Goal: Communication & Community: Answer question/provide support

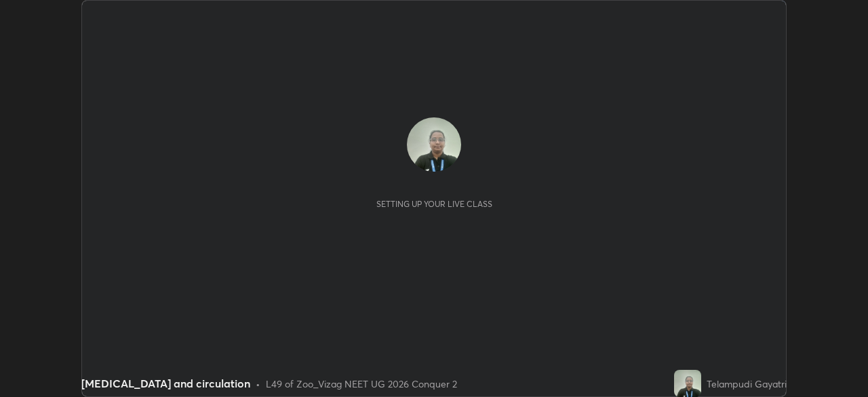
scroll to position [397, 868]
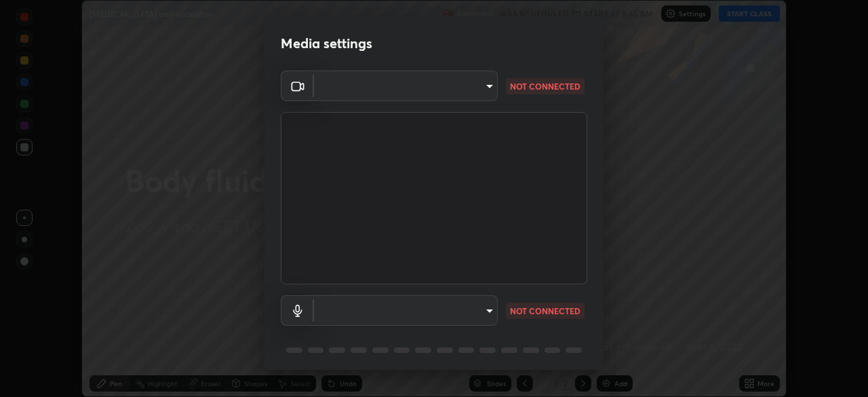
type input "da0c20431b424079349d444c11047d9f3d8fa2bd06c693e6a5e2fece50f7943c"
type input "b66cebb95c1e11d2a4921e936fa2f56bf0442747cf68a73d9fe71ba128f4f41d"
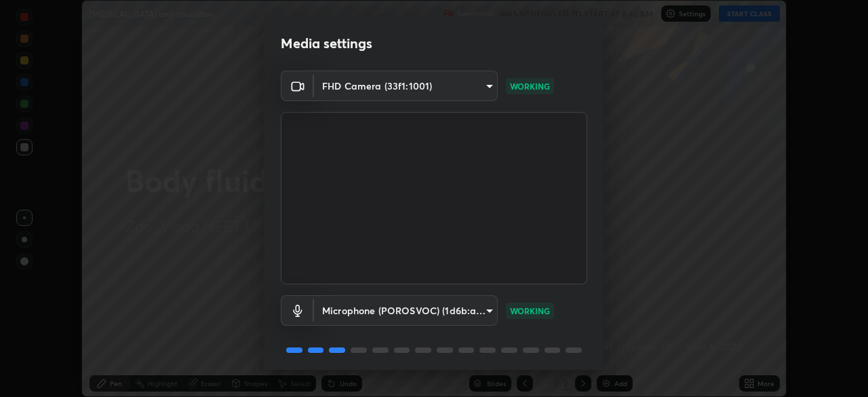
scroll to position [48, 0]
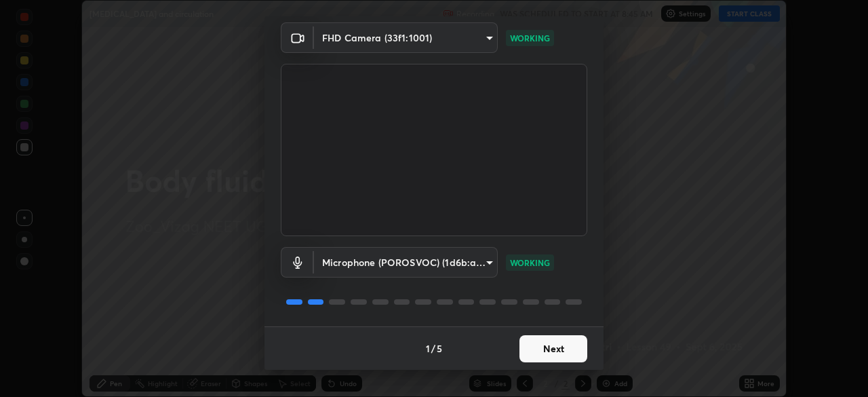
click at [562, 355] on button "Next" at bounding box center [554, 348] width 68 height 27
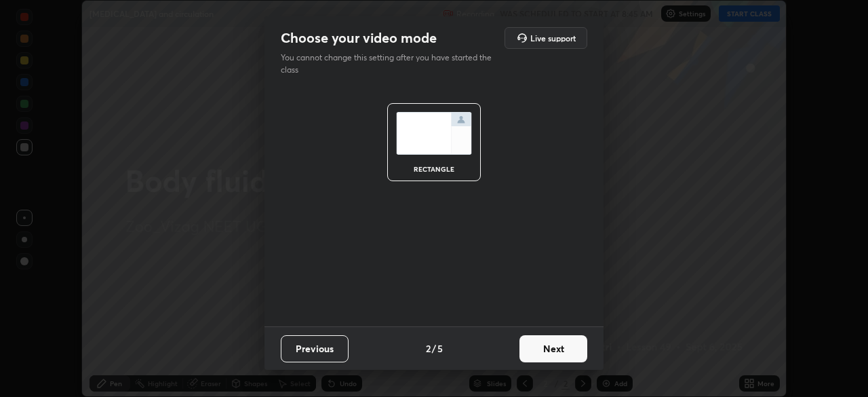
scroll to position [0, 0]
click at [565, 349] on button "Next" at bounding box center [554, 348] width 68 height 27
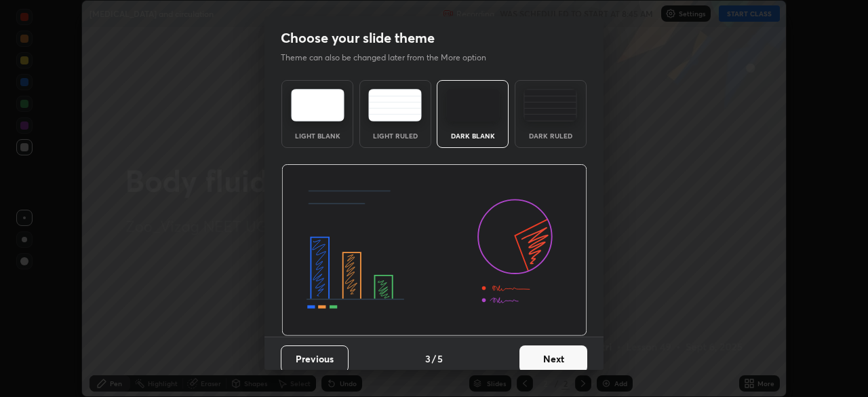
click at [566, 358] on button "Next" at bounding box center [554, 358] width 68 height 27
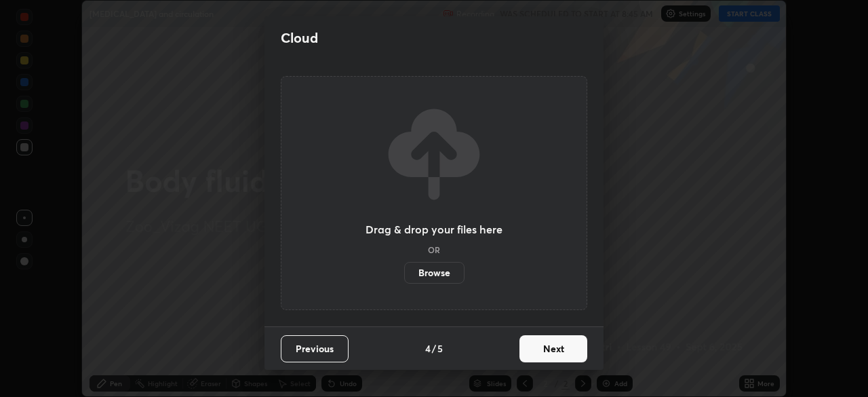
click at [569, 351] on button "Next" at bounding box center [554, 348] width 68 height 27
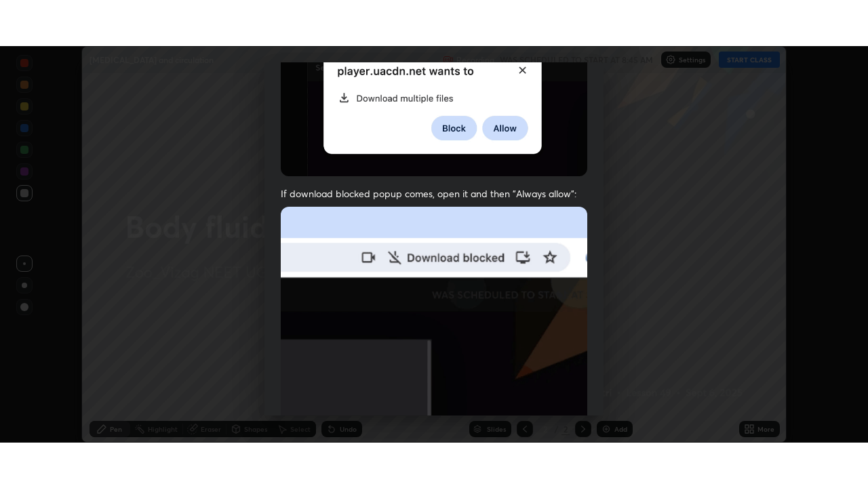
scroll to position [325, 0]
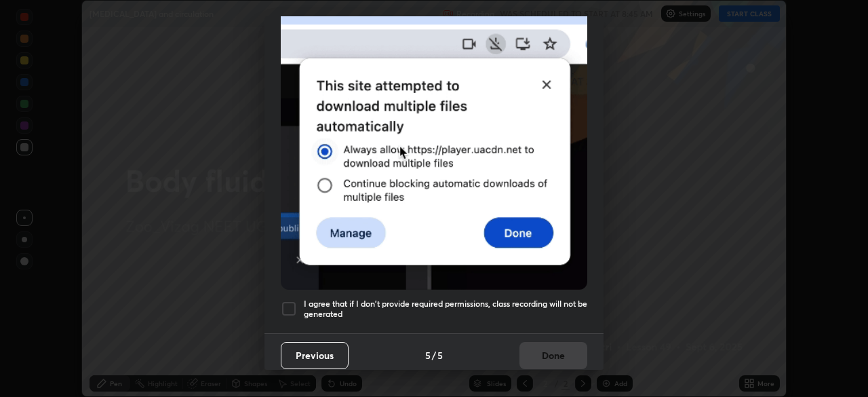
click at [290, 305] on div at bounding box center [289, 309] width 16 height 16
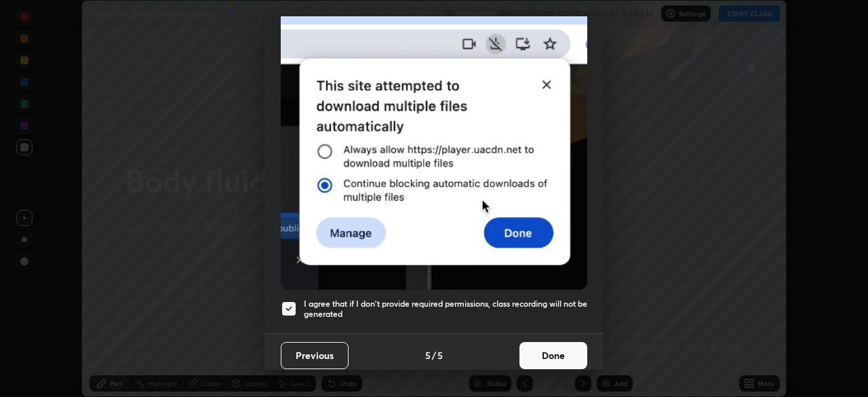
click at [562, 351] on button "Done" at bounding box center [554, 355] width 68 height 27
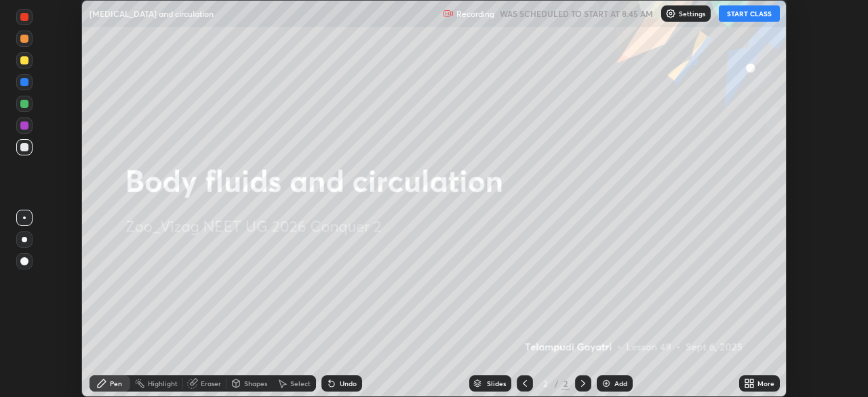
click at [759, 16] on button "START CLASS" at bounding box center [749, 13] width 61 height 16
click at [607, 387] on img at bounding box center [606, 383] width 11 height 11
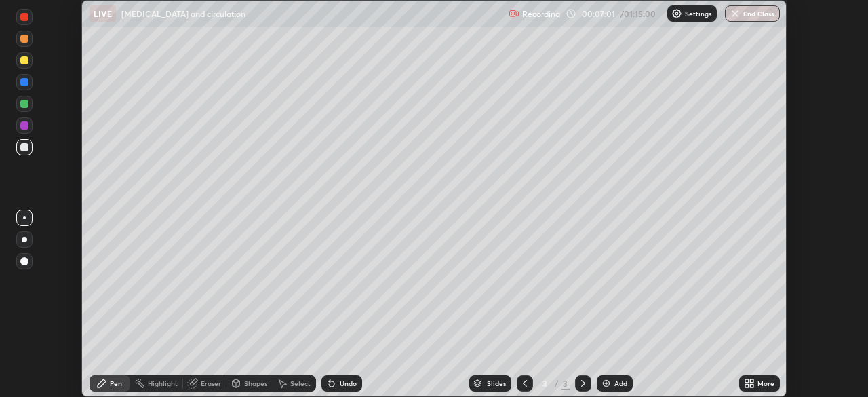
click at [747, 381] on icon at bounding box center [747, 380] width 3 height 3
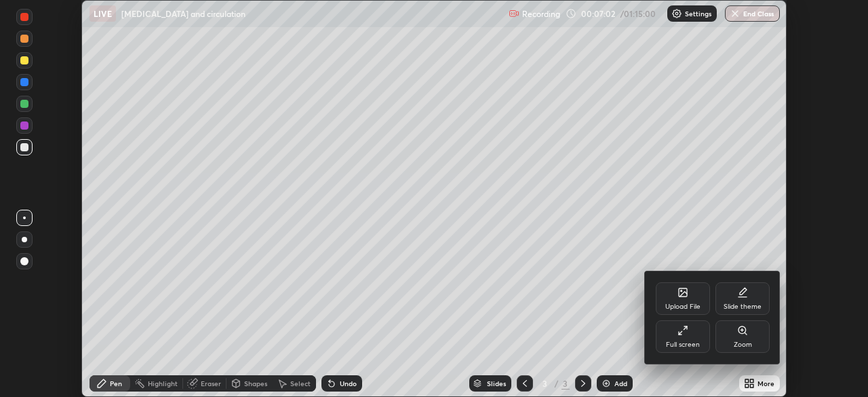
click at [684, 332] on icon at bounding box center [683, 330] width 11 height 11
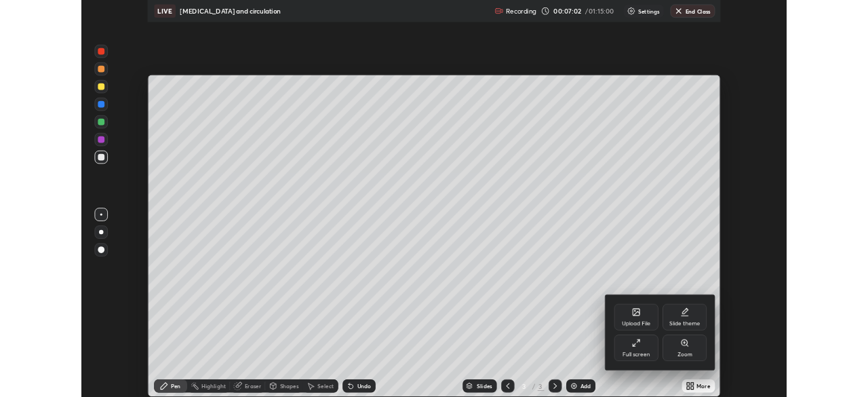
scroll to position [488, 868]
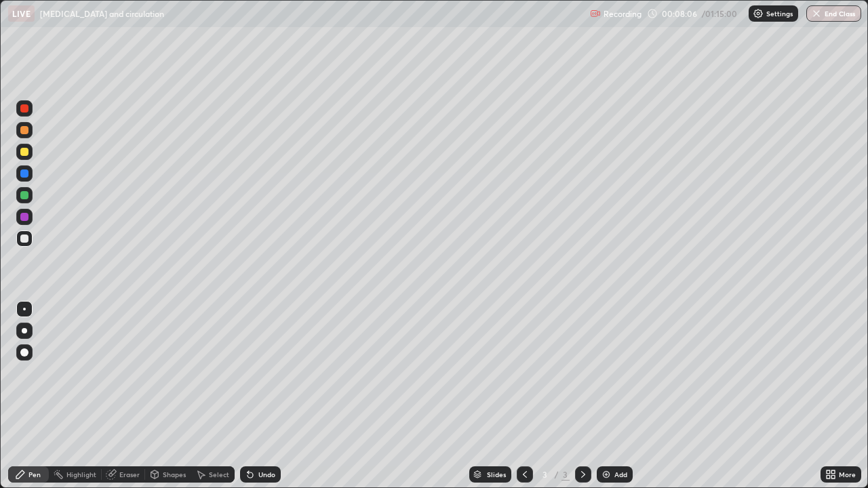
click at [118, 396] on div "Eraser" at bounding box center [123, 475] width 43 height 16
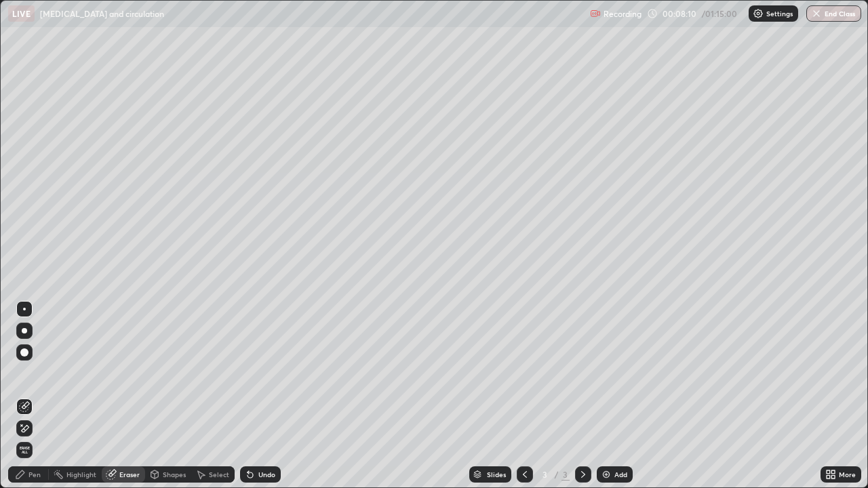
click at [34, 396] on div "Pen" at bounding box center [34, 475] width 12 height 7
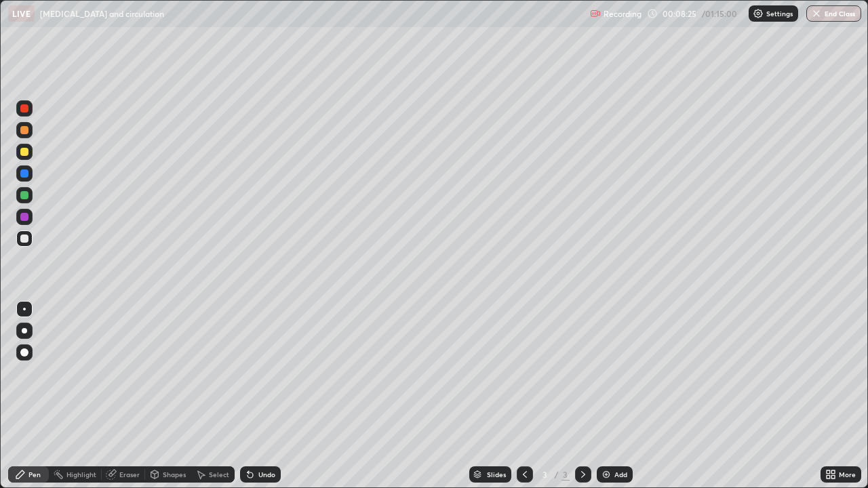
click at [24, 106] on div at bounding box center [24, 108] width 8 height 8
click at [26, 246] on div at bounding box center [24, 239] width 16 height 16
click at [122, 396] on div "Eraser" at bounding box center [123, 475] width 43 height 16
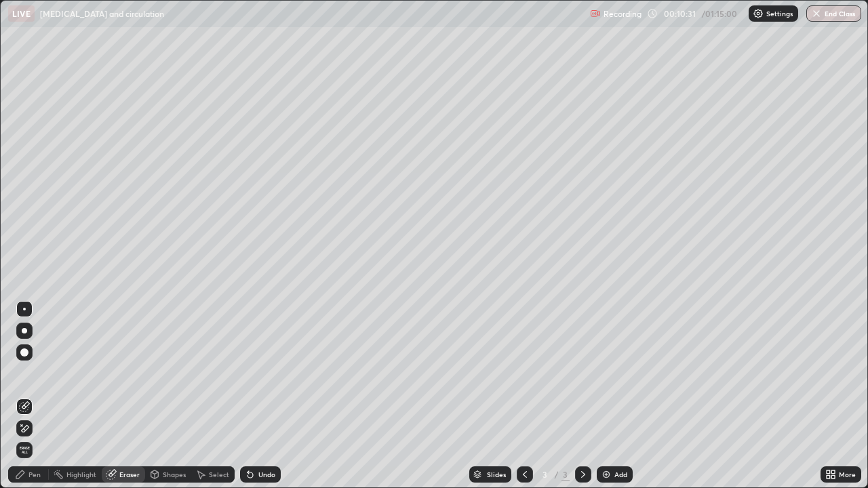
click at [33, 396] on div "Pen" at bounding box center [34, 475] width 12 height 7
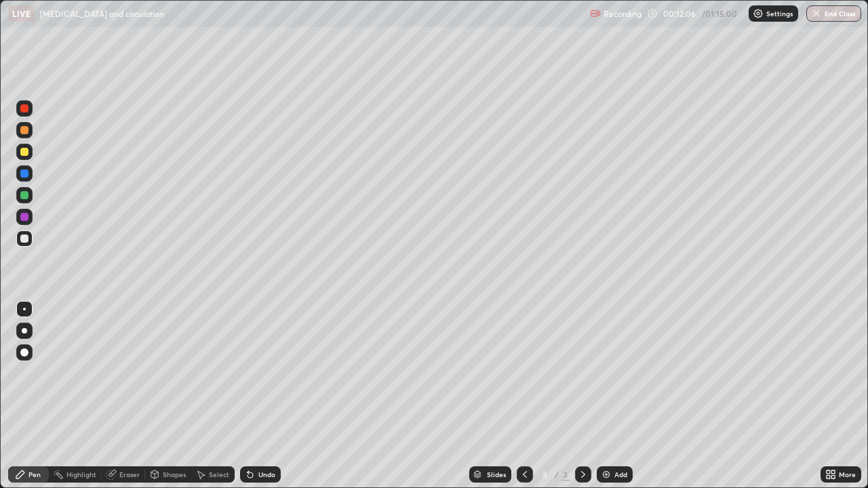
click at [28, 109] on div at bounding box center [24, 108] width 8 height 8
click at [26, 174] on div at bounding box center [24, 174] width 8 height 8
click at [28, 109] on div at bounding box center [24, 108] width 8 height 8
click at [24, 240] on div at bounding box center [24, 239] width 8 height 8
click at [31, 159] on div at bounding box center [24, 152] width 16 height 22
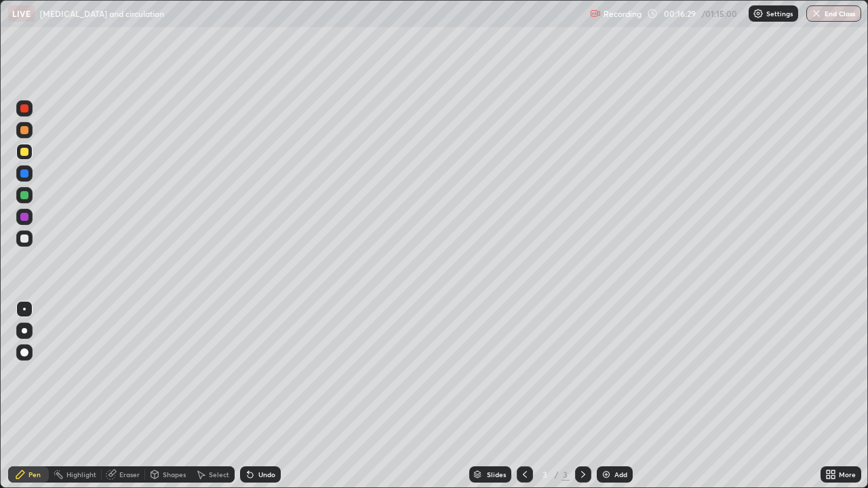
click at [126, 396] on div "Eraser" at bounding box center [129, 475] width 20 height 7
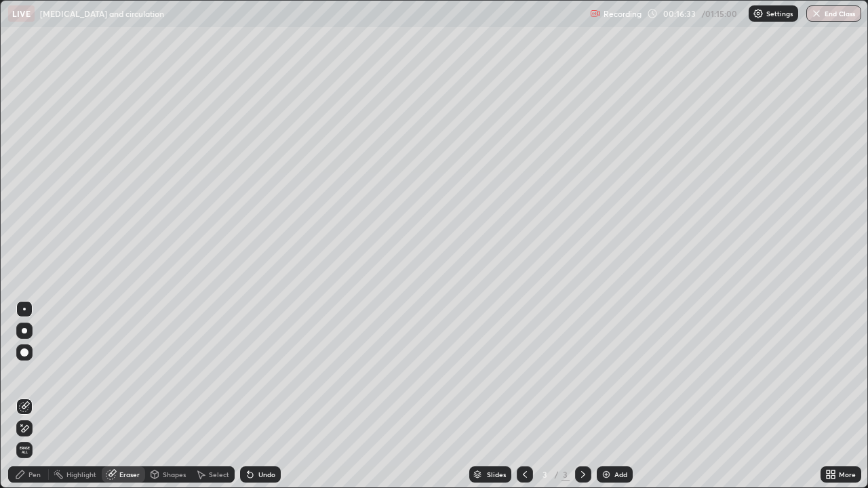
click at [30, 396] on div "Pen" at bounding box center [34, 475] width 12 height 7
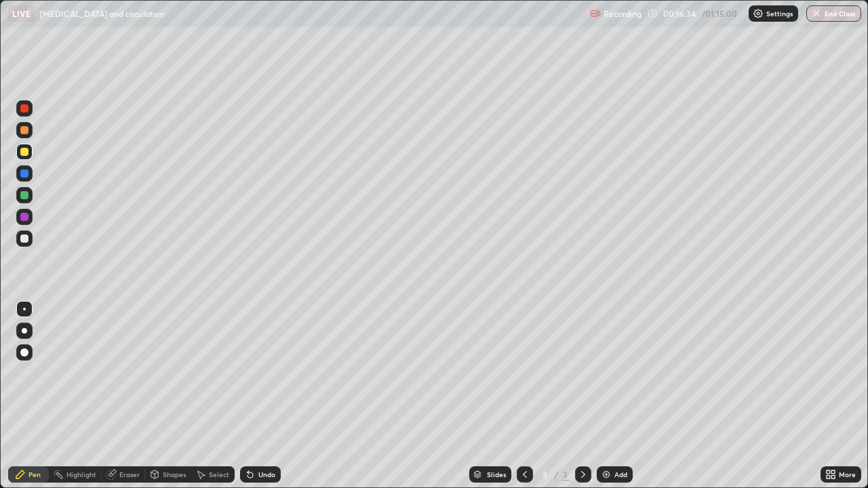
click at [29, 152] on div at bounding box center [24, 152] width 16 height 16
click at [202, 396] on icon at bounding box center [201, 476] width 7 height 8
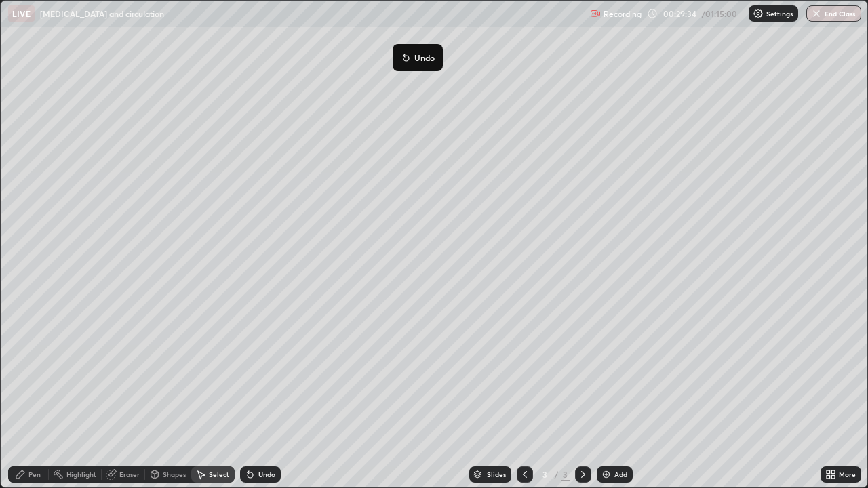
click at [209, 396] on div "Select" at bounding box center [219, 475] width 20 height 7
click at [210, 396] on div "Select" at bounding box center [219, 475] width 20 height 7
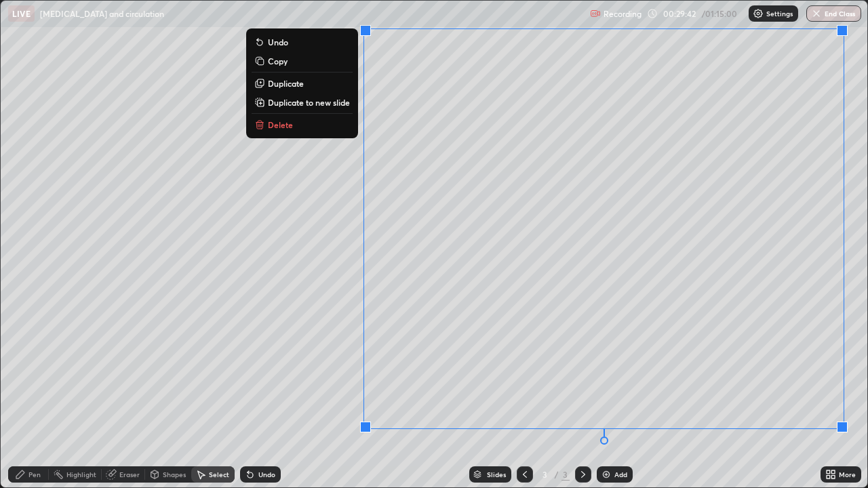
click at [276, 66] on button "Copy" at bounding box center [302, 61] width 101 height 16
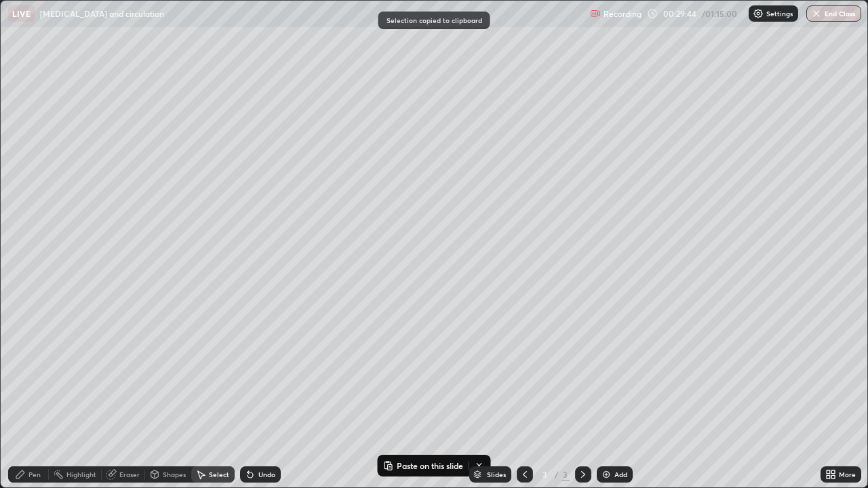
click at [603, 396] on img at bounding box center [606, 474] width 11 height 11
click at [410, 111] on div "0 ° Undo Copy Paste here Duplicate Duplicate to new slide Delete" at bounding box center [434, 244] width 867 height 487
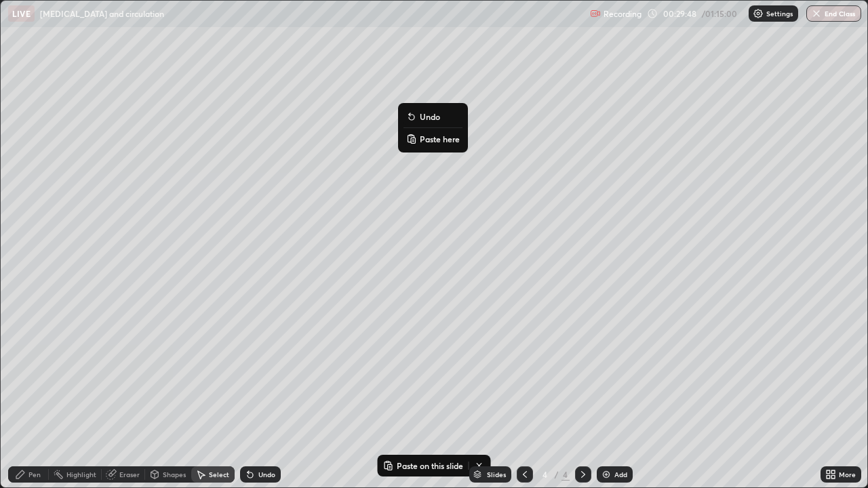
click at [439, 144] on p "Paste here" at bounding box center [440, 139] width 40 height 11
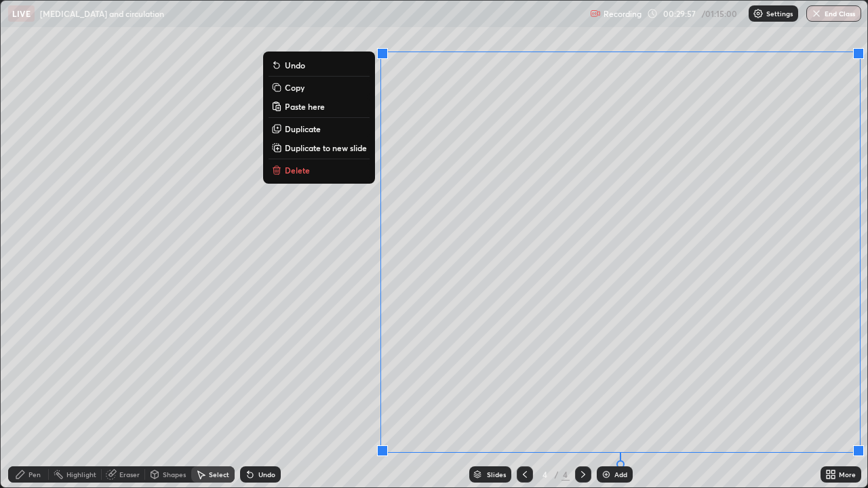
click at [284, 396] on div "0 ° Undo Copy Paste here Duplicate Duplicate to new slide Delete" at bounding box center [434, 244] width 867 height 487
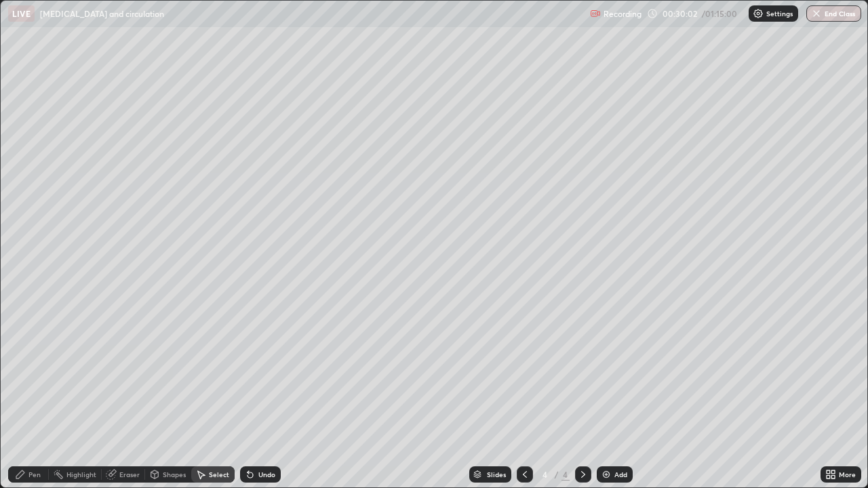
click at [28, 396] on div "Pen" at bounding box center [34, 475] width 12 height 7
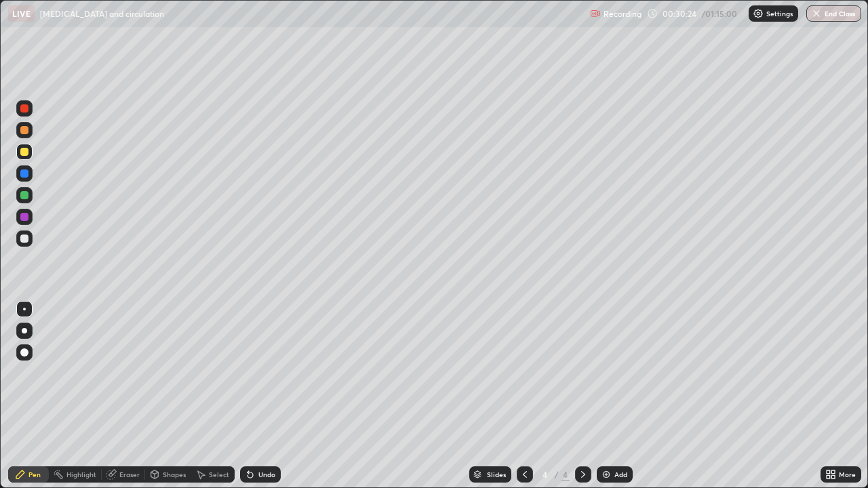
click at [112, 396] on icon at bounding box center [112, 473] width 7 height 7
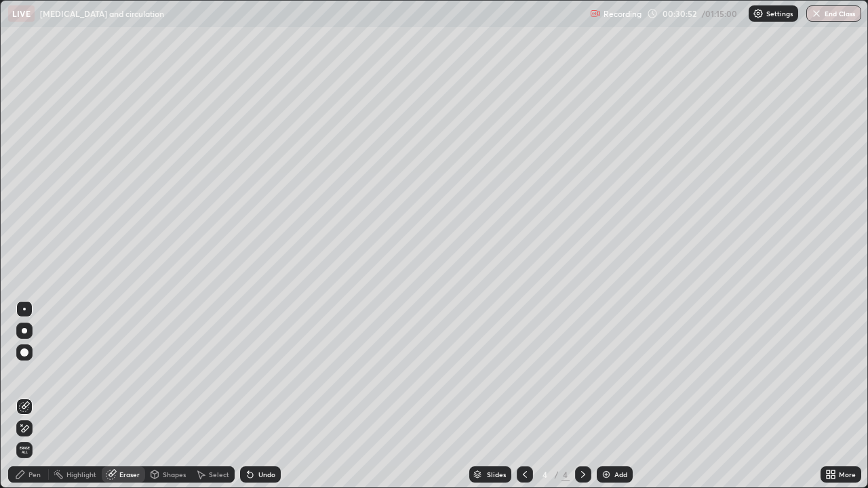
click at [33, 396] on div "Pen" at bounding box center [28, 475] width 41 height 16
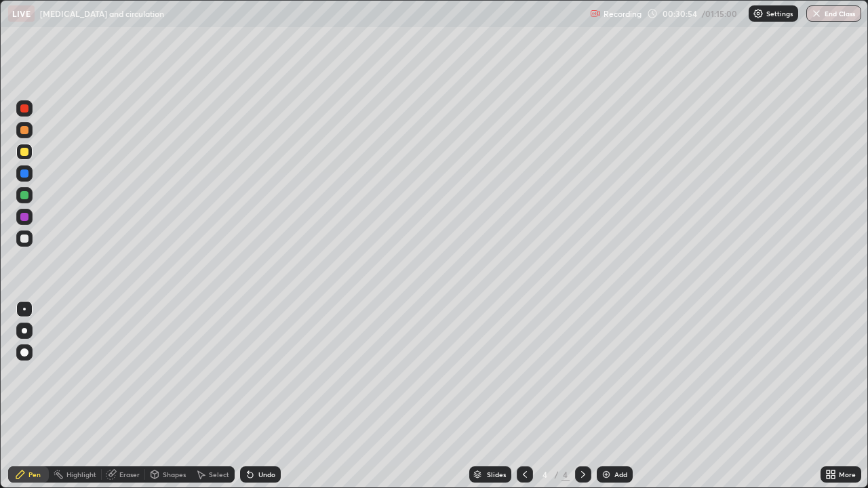
click at [26, 244] on div at bounding box center [24, 239] width 16 height 16
click at [24, 197] on div at bounding box center [24, 195] width 8 height 8
click at [830, 396] on icon at bounding box center [828, 477] width 3 height 3
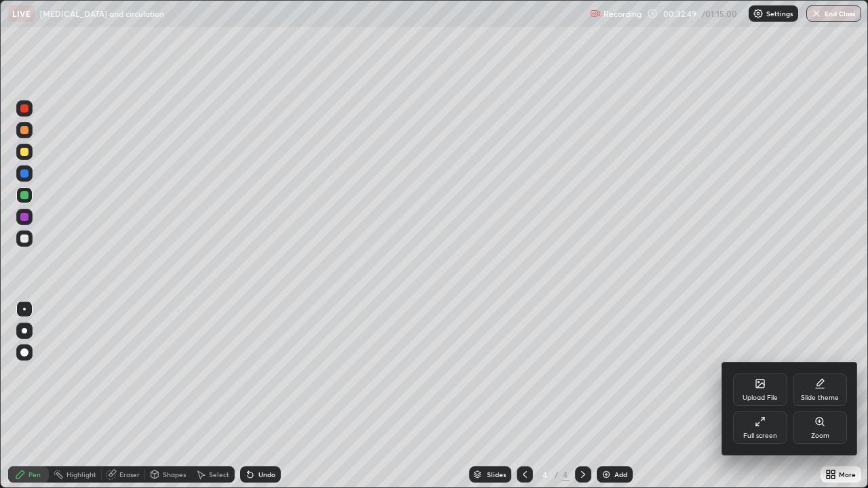
click at [759, 396] on icon at bounding box center [760, 422] width 11 height 11
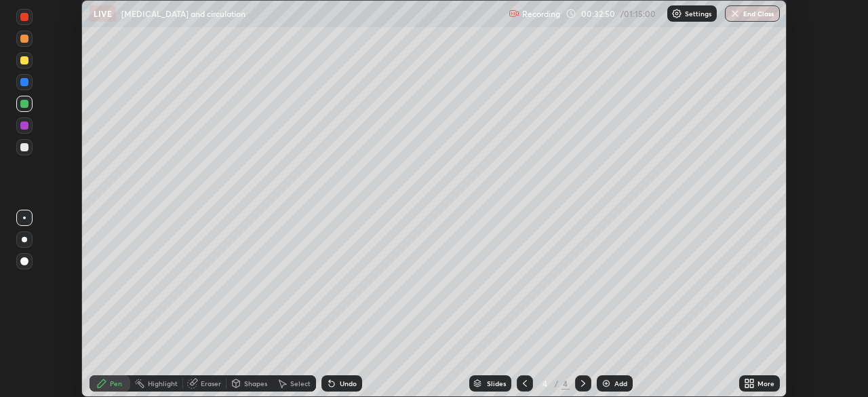
scroll to position [67450, 66978]
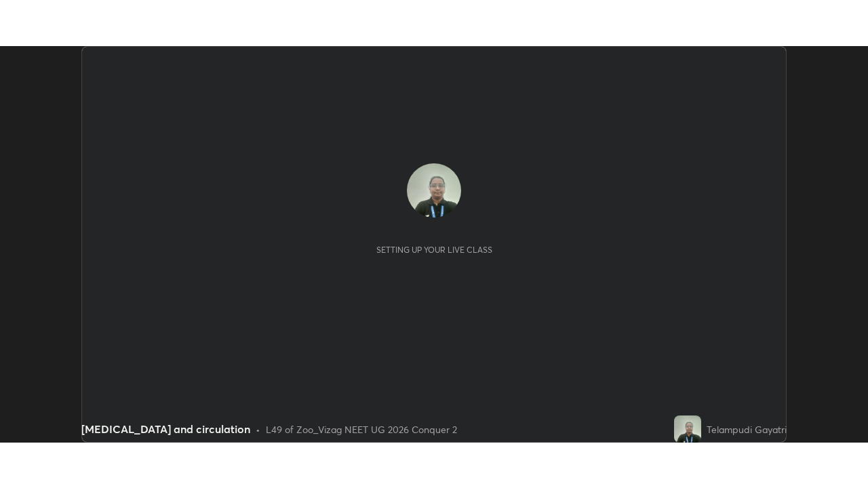
scroll to position [397, 868]
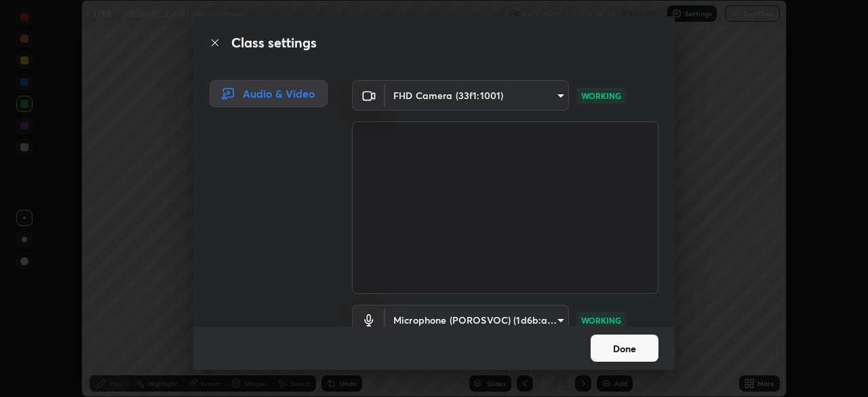
click at [638, 347] on button "Done" at bounding box center [625, 347] width 68 height 27
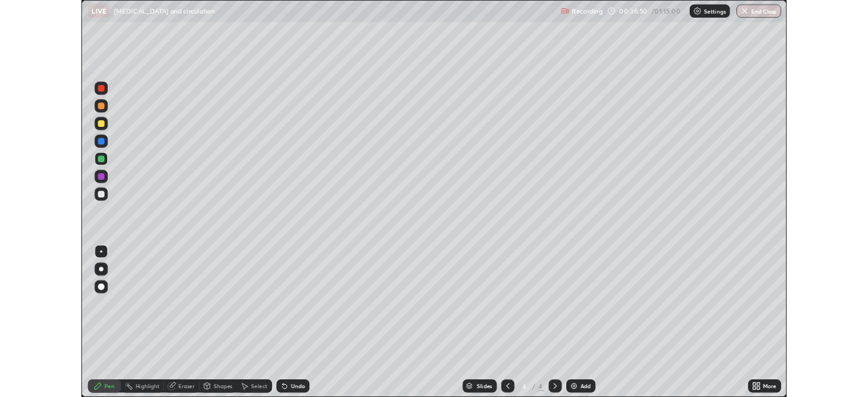
scroll to position [488, 868]
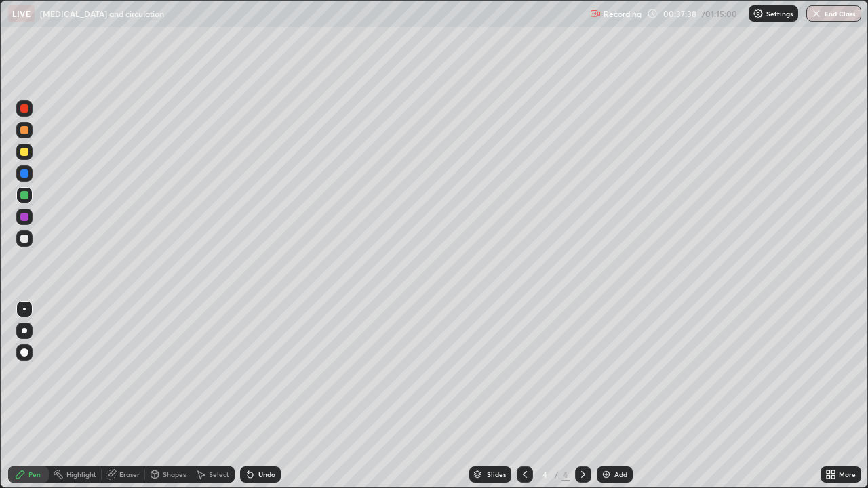
click at [112, 396] on icon at bounding box center [111, 475] width 9 height 9
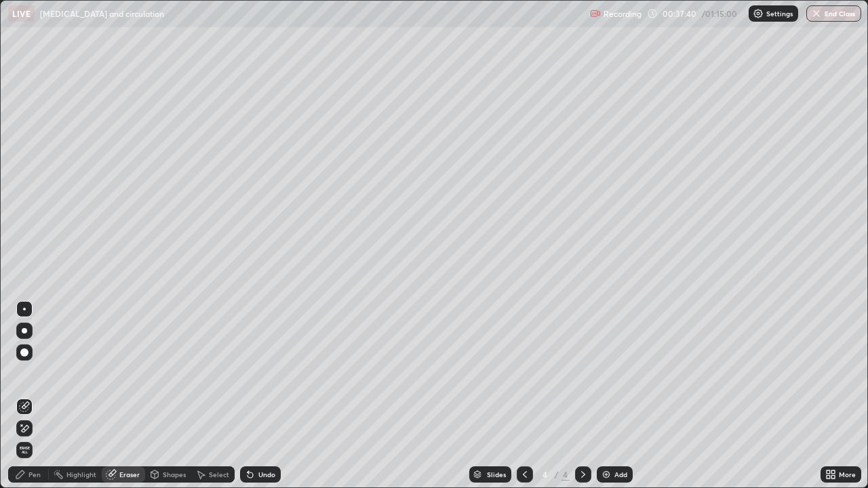
click at [26, 396] on div "Pen" at bounding box center [28, 475] width 41 height 16
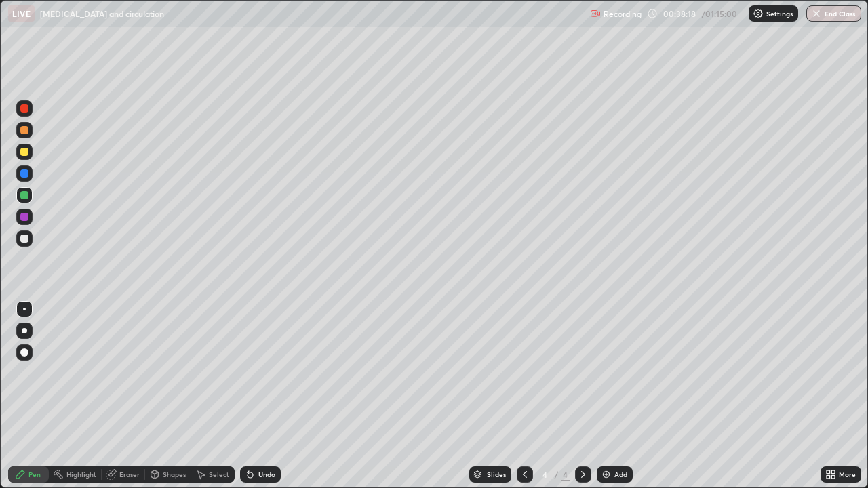
click at [119, 396] on div "Eraser" at bounding box center [129, 475] width 20 height 7
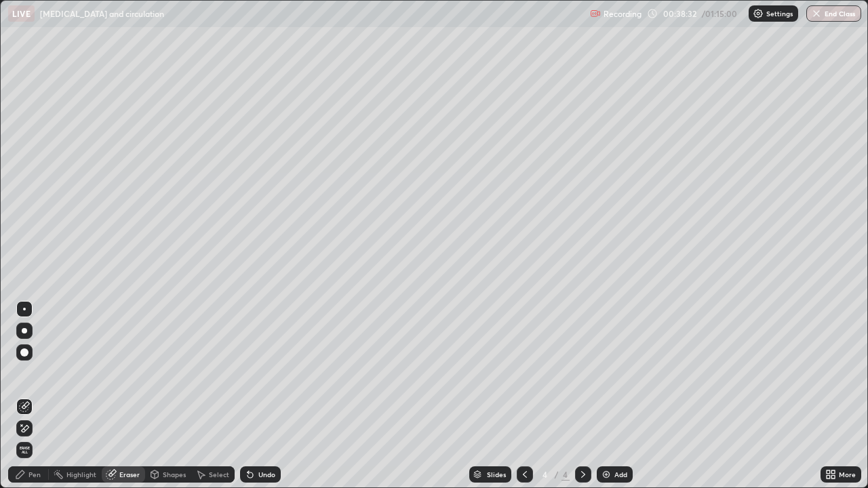
click at [22, 396] on div "Pen" at bounding box center [28, 475] width 41 height 16
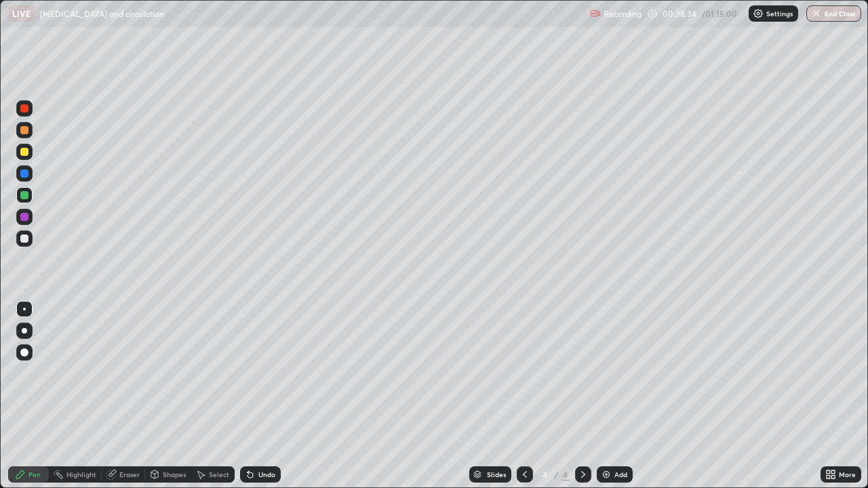
click at [26, 131] on div at bounding box center [24, 130] width 8 height 8
click at [26, 238] on div at bounding box center [24, 239] width 8 height 8
click at [604, 396] on img at bounding box center [606, 474] width 11 height 11
click at [524, 396] on icon at bounding box center [525, 474] width 11 height 11
click at [522, 396] on icon at bounding box center [525, 474] width 11 height 11
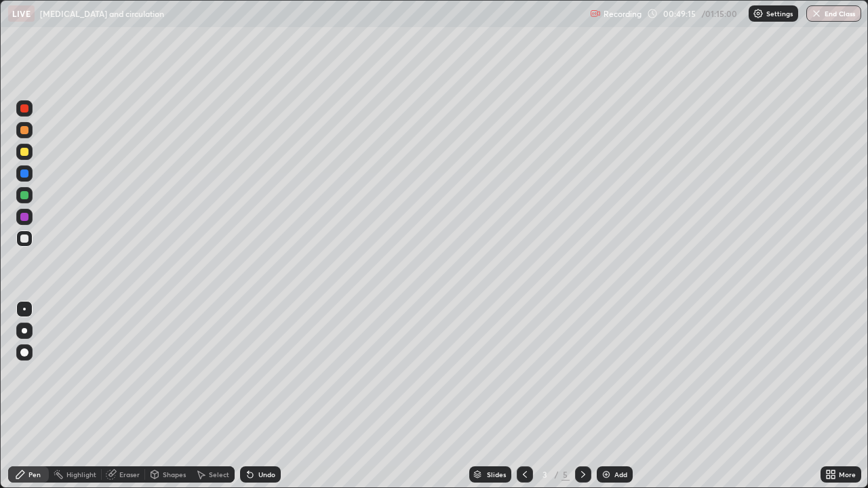
click at [138, 396] on div "Eraser" at bounding box center [123, 475] width 43 height 16
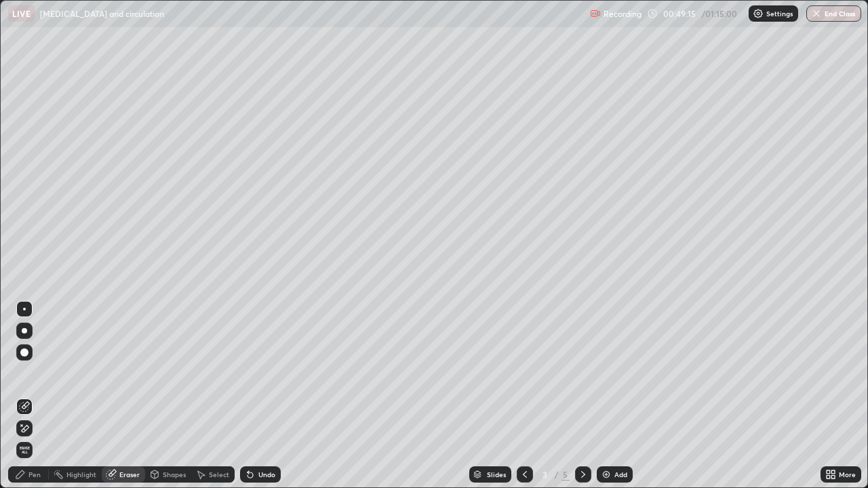
click at [131, 396] on div "Eraser" at bounding box center [123, 475] width 43 height 16
click at [202, 396] on icon at bounding box center [201, 476] width 7 height 8
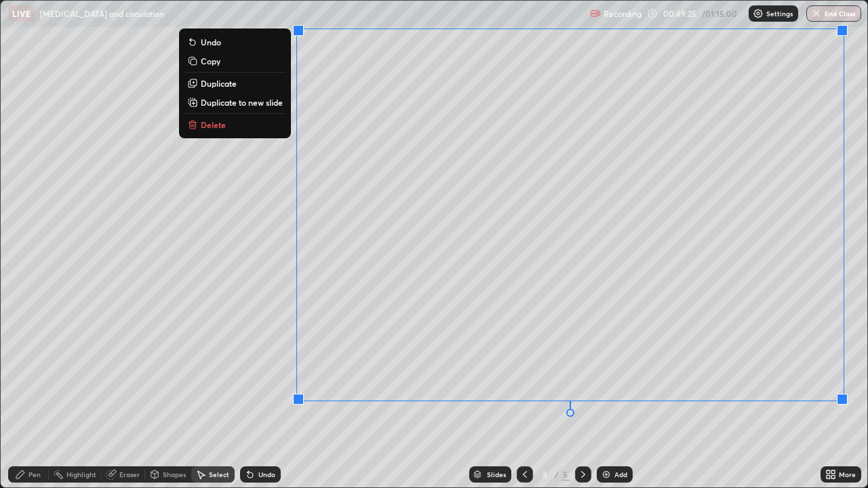
click at [218, 60] on button "Copy" at bounding box center [235, 61] width 101 height 16
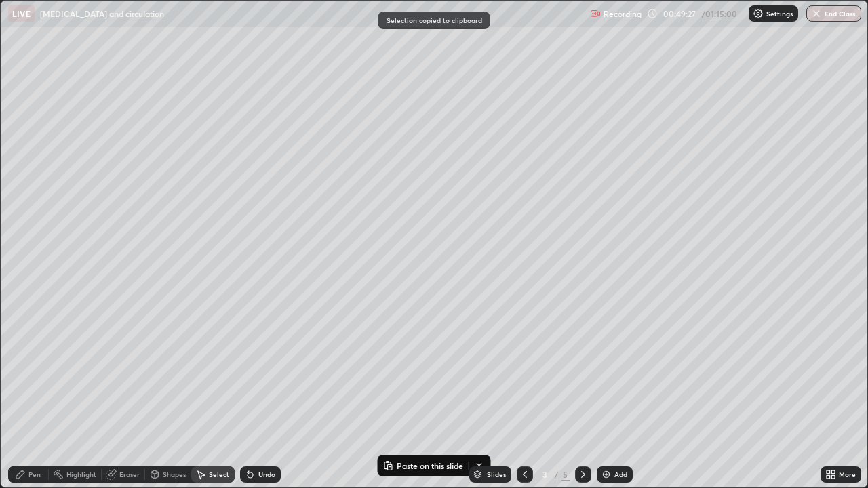
click at [583, 396] on icon at bounding box center [583, 475] width 4 height 7
click at [582, 396] on icon at bounding box center [583, 474] width 11 height 11
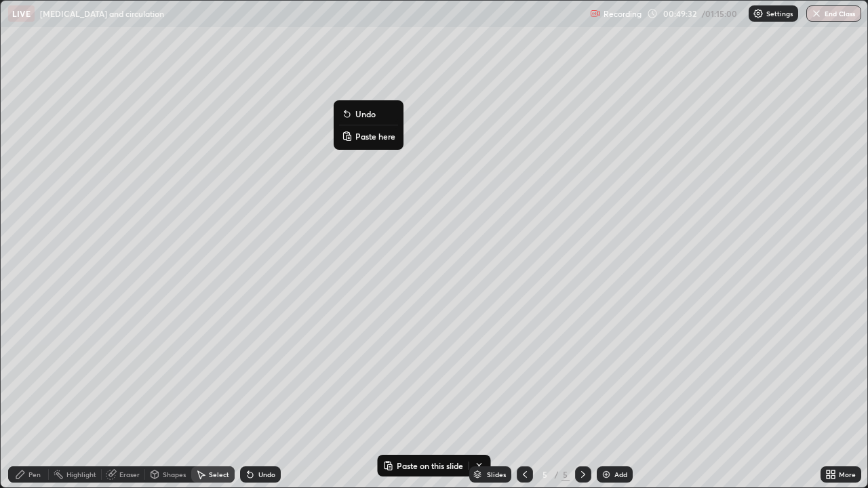
click at [373, 139] on p "Paste here" at bounding box center [376, 136] width 40 height 11
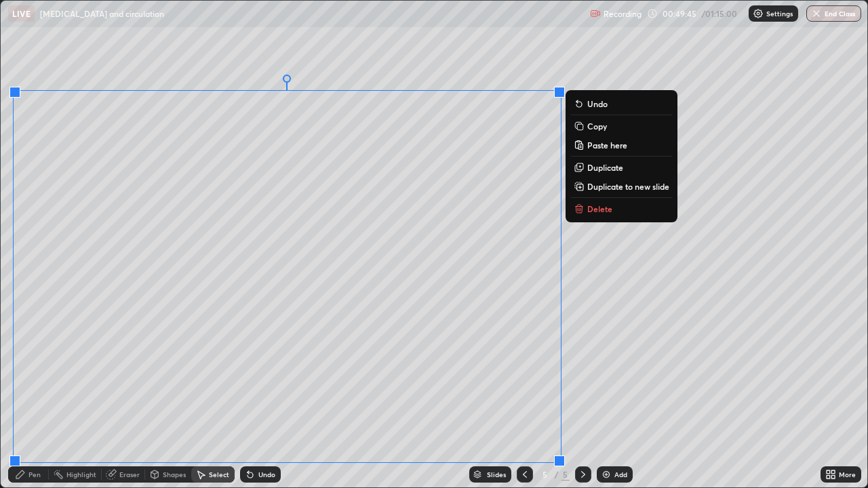
click at [110, 396] on icon at bounding box center [111, 475] width 9 height 9
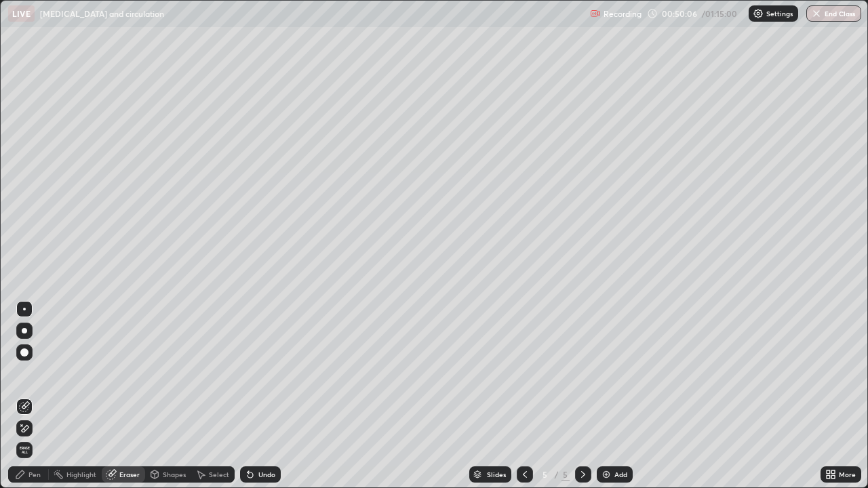
click at [24, 396] on icon at bounding box center [20, 474] width 11 height 11
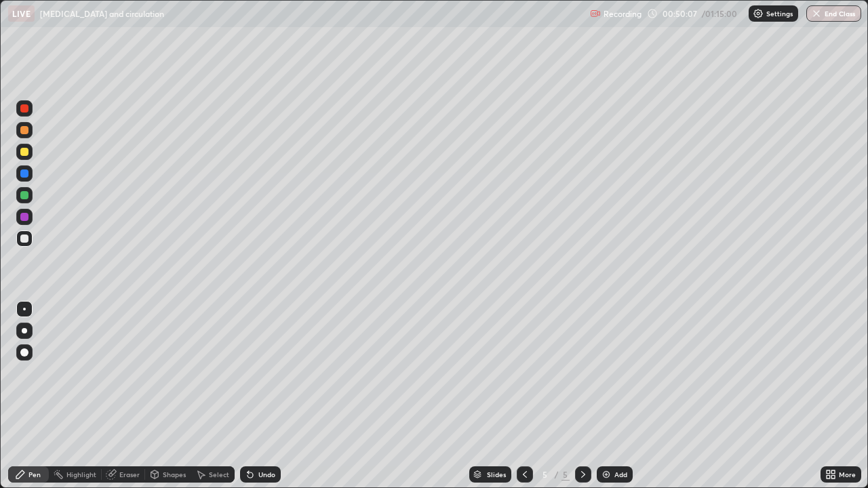
click at [20, 174] on div at bounding box center [24, 174] width 8 height 8
click at [25, 195] on div at bounding box center [24, 195] width 8 height 8
click at [118, 396] on div "Eraser" at bounding box center [123, 475] width 43 height 16
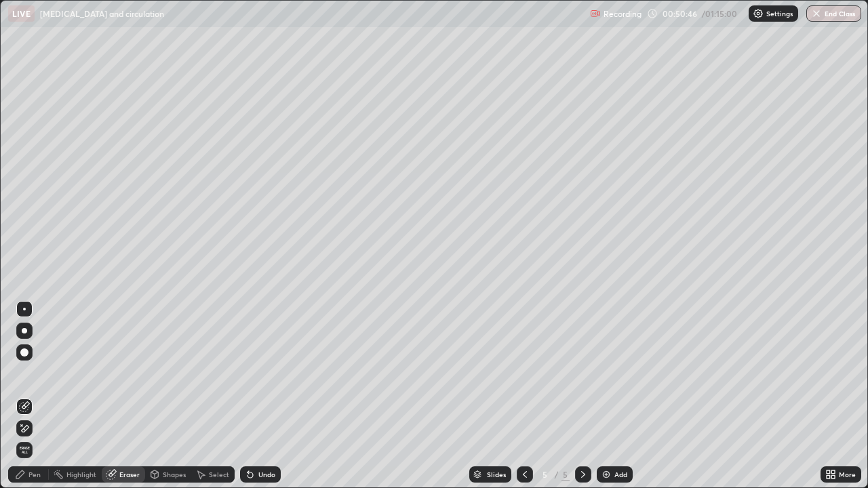
click at [30, 396] on div "Pen" at bounding box center [34, 475] width 12 height 7
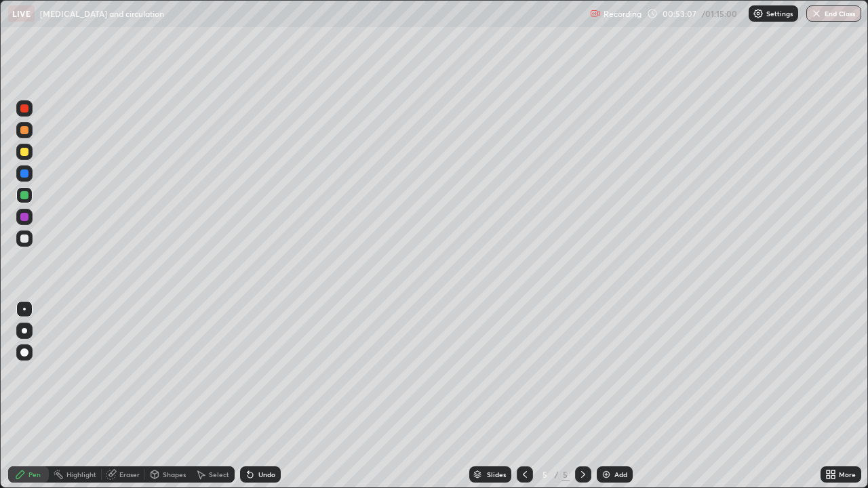
click at [27, 152] on div at bounding box center [24, 152] width 8 height 8
click at [25, 238] on div at bounding box center [24, 239] width 8 height 8
click at [118, 396] on div "Eraser" at bounding box center [123, 475] width 43 height 16
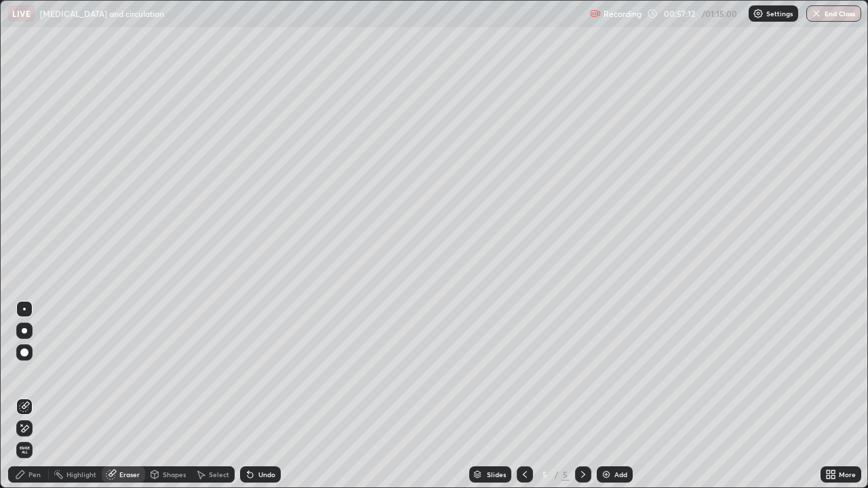
click at [23, 396] on icon at bounding box center [20, 475] width 8 height 8
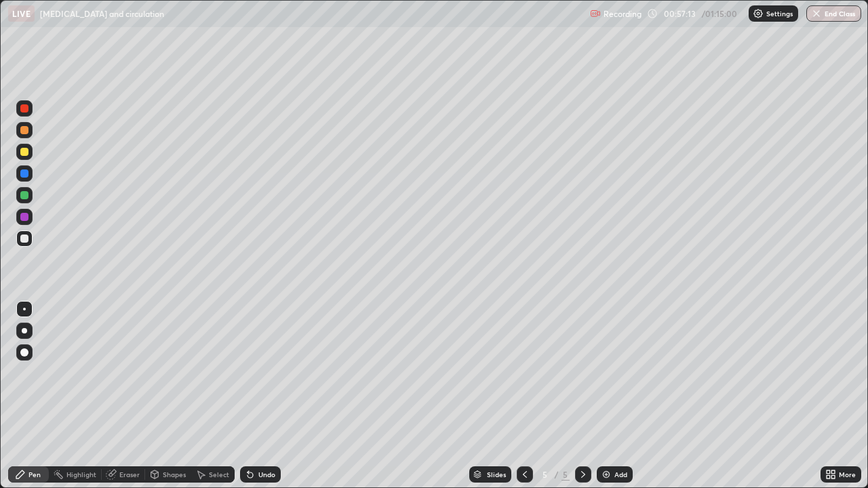
click at [28, 220] on div at bounding box center [24, 217] width 16 height 16
click at [27, 197] on div at bounding box center [24, 195] width 8 height 8
click at [26, 110] on div at bounding box center [24, 108] width 8 height 8
click at [25, 111] on div at bounding box center [24, 108] width 8 height 8
click at [28, 353] on div at bounding box center [24, 353] width 8 height 8
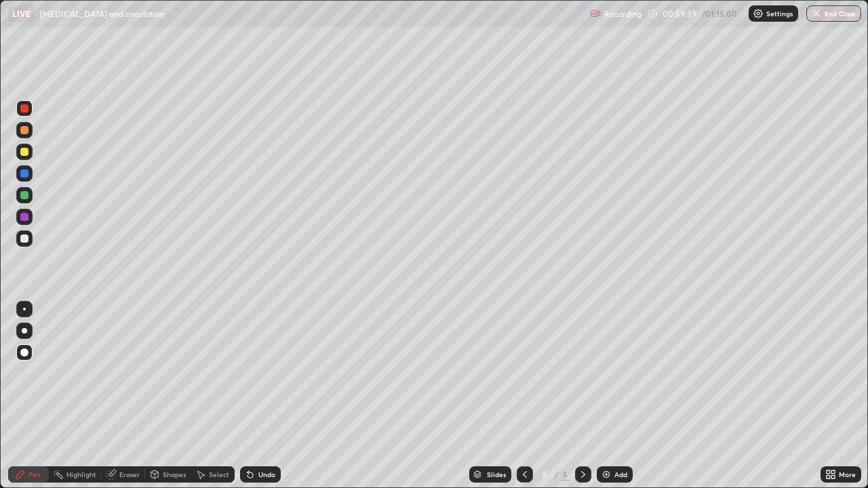
click at [24, 309] on div at bounding box center [24, 309] width 3 height 3
click at [26, 239] on div at bounding box center [24, 239] width 8 height 8
click at [24, 157] on div at bounding box center [24, 152] width 16 height 16
click at [583, 396] on icon at bounding box center [583, 475] width 4 height 7
click at [601, 396] on img at bounding box center [606, 474] width 11 height 11
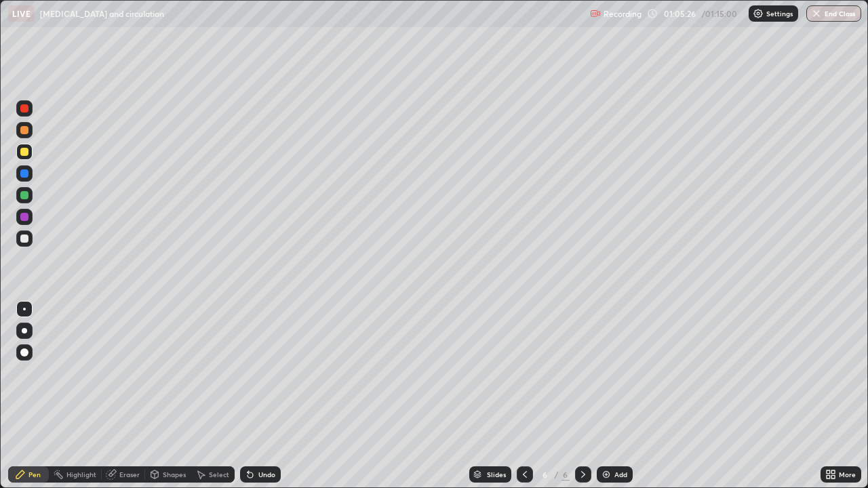
click at [523, 396] on icon at bounding box center [525, 475] width 4 height 7
click at [524, 396] on icon at bounding box center [525, 474] width 11 height 11
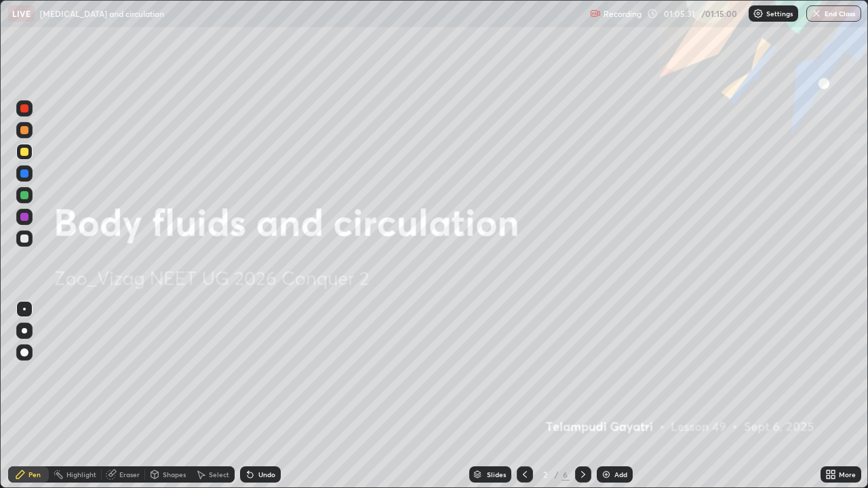
click at [576, 396] on div at bounding box center [583, 475] width 16 height 16
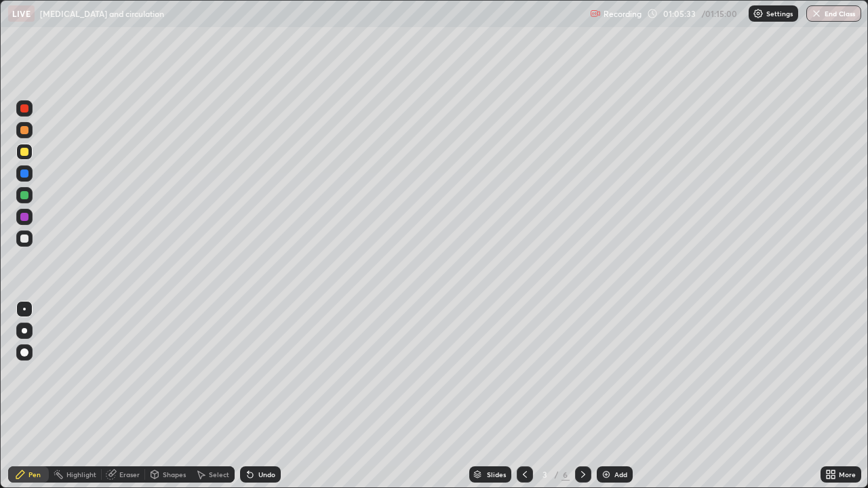
click at [202, 396] on icon at bounding box center [201, 476] width 7 height 8
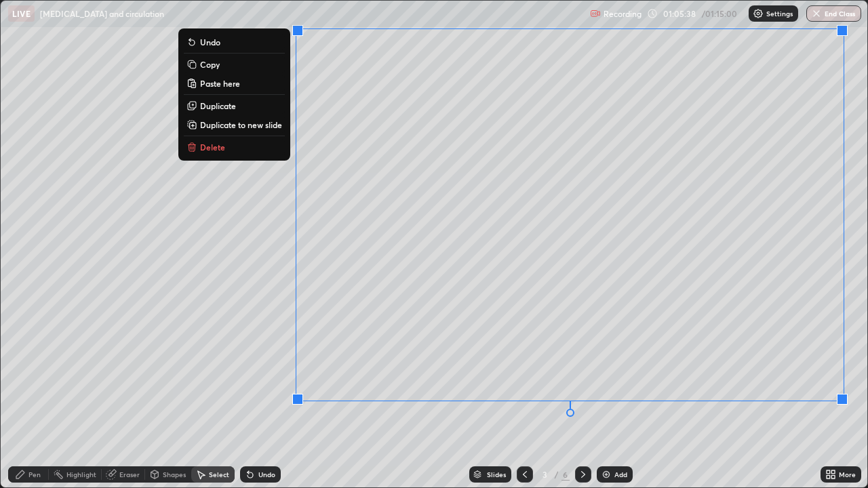
click at [220, 66] on button "Copy" at bounding box center [234, 64] width 101 height 16
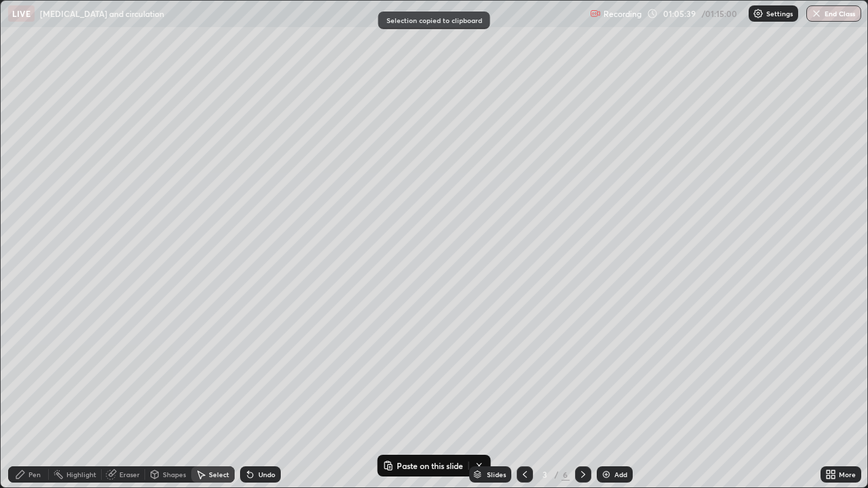
click at [583, 396] on icon at bounding box center [583, 474] width 11 height 11
click at [583, 396] on icon at bounding box center [583, 475] width 4 height 7
click at [582, 396] on icon at bounding box center [583, 474] width 11 height 11
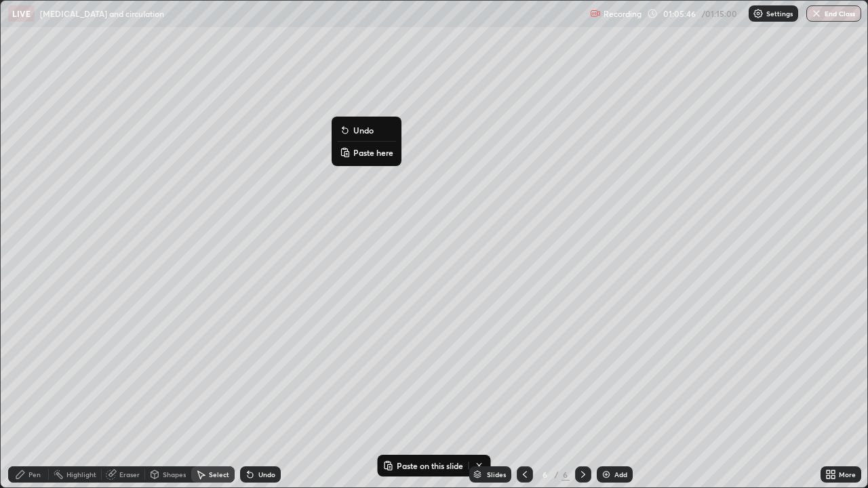
click at [374, 156] on p "Paste here" at bounding box center [373, 152] width 40 height 11
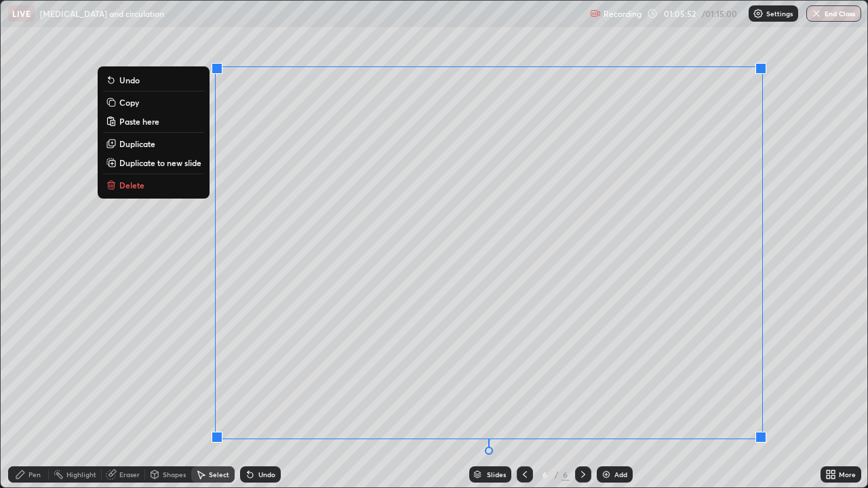
click at [26, 396] on div "Pen" at bounding box center [28, 475] width 41 height 16
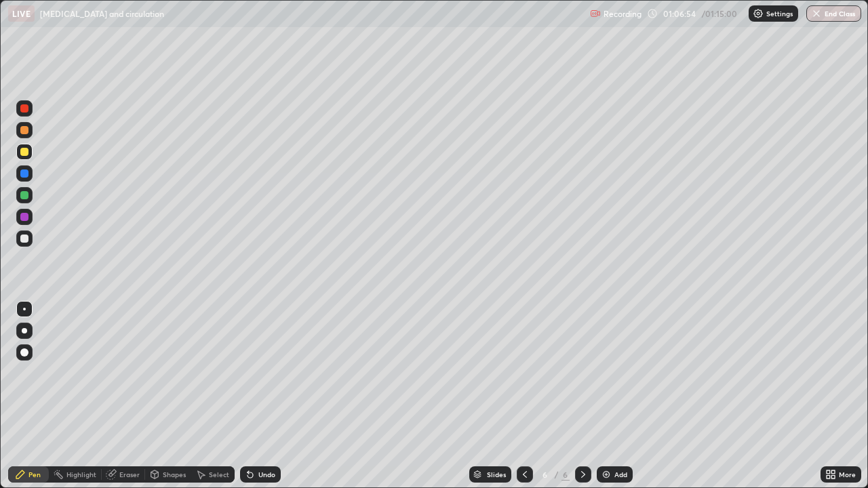
click at [119, 396] on div "Eraser" at bounding box center [129, 475] width 20 height 7
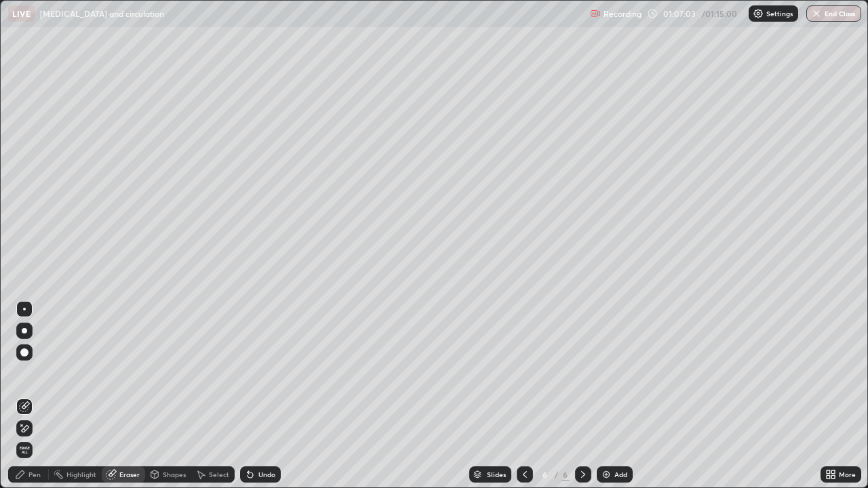
click at [24, 352] on div at bounding box center [24, 353] width 8 height 8
click at [30, 396] on div "Pen" at bounding box center [34, 475] width 12 height 7
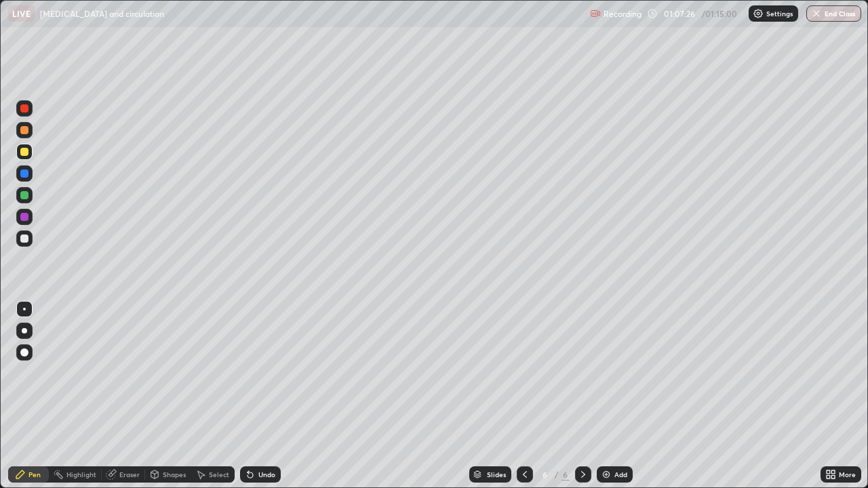
click at [25, 239] on div at bounding box center [24, 239] width 8 height 8
click at [828, 396] on icon at bounding box center [828, 477] width 3 height 3
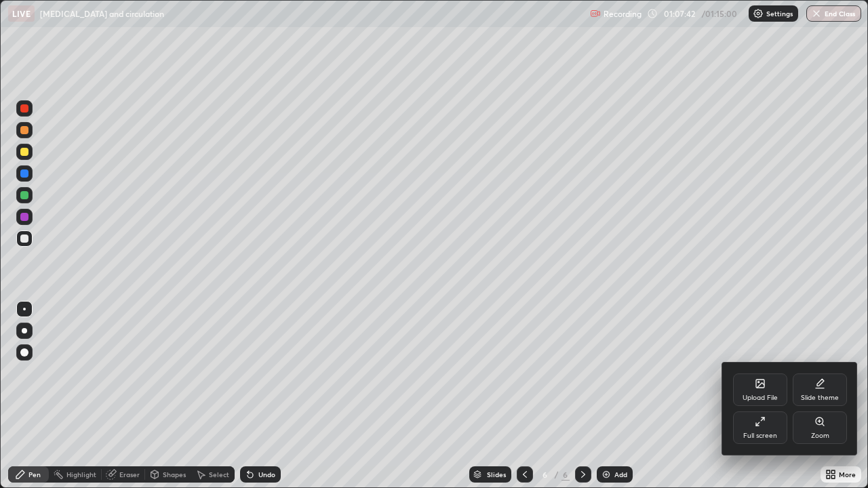
click at [756, 396] on icon at bounding box center [760, 422] width 11 height 11
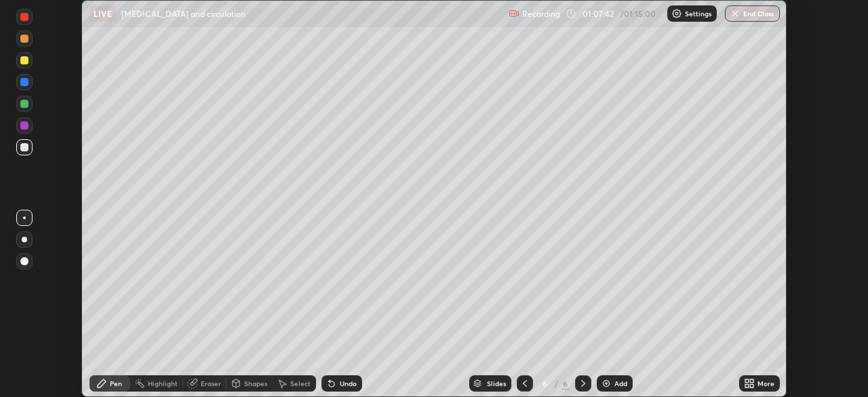
scroll to position [67450, 66978]
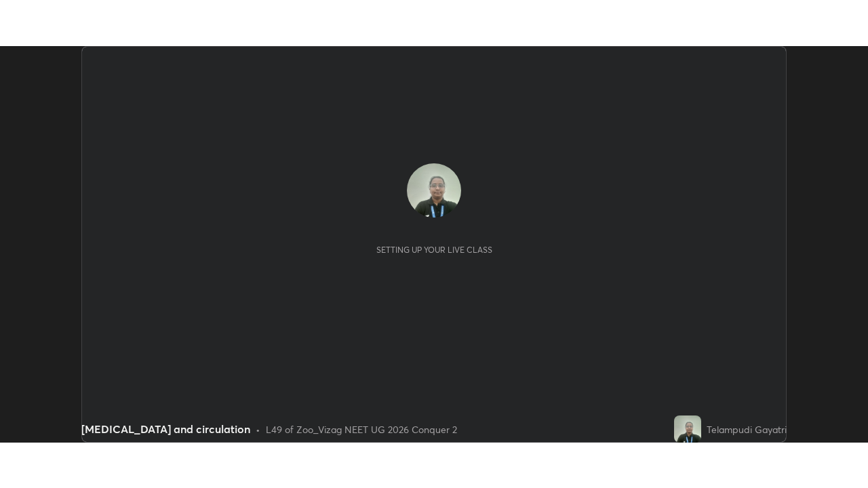
scroll to position [397, 868]
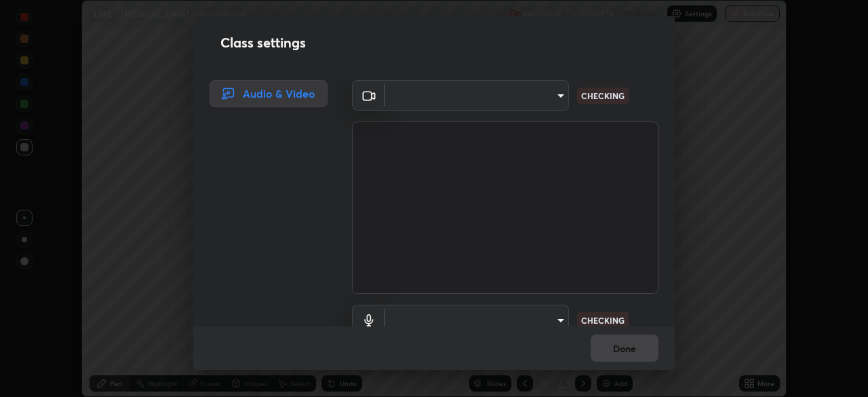
type input "da0c20431b424079349d444c11047d9f3d8fa2bd06c693e6a5e2fece50f7943c"
type input "b66cebb95c1e11d2a4921e936fa2f56bf0442747cf68a73d9fe71ba128f4f41d"
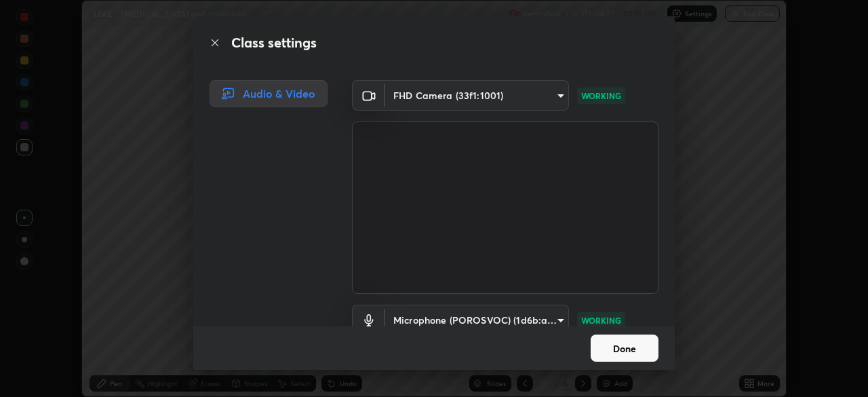
click at [631, 348] on button "Done" at bounding box center [625, 347] width 68 height 27
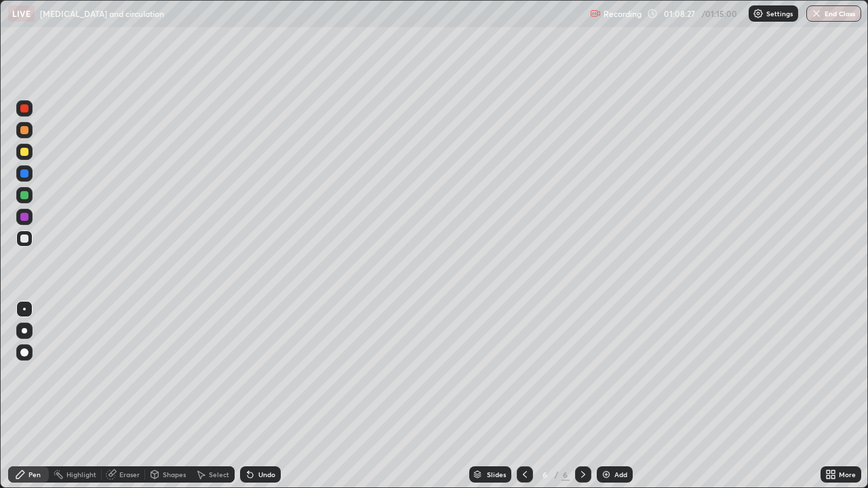
scroll to position [488, 868]
click at [119, 396] on div "Eraser" at bounding box center [129, 475] width 20 height 7
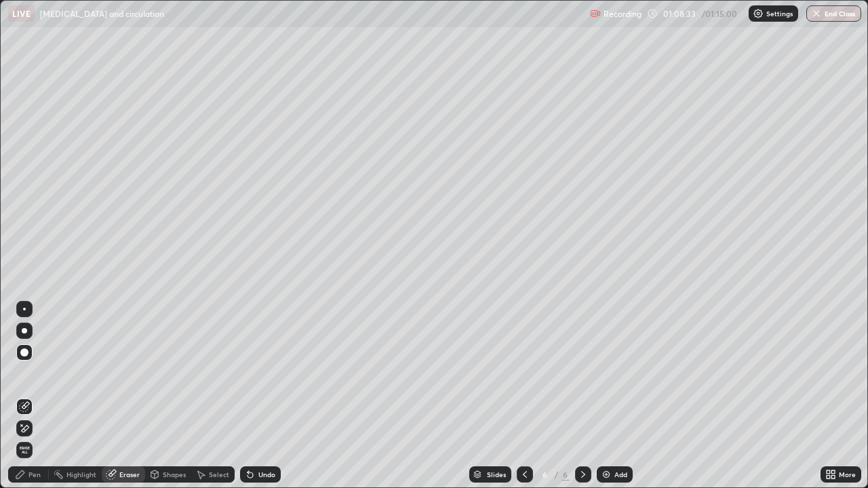
click at [24, 396] on icon at bounding box center [20, 474] width 11 height 11
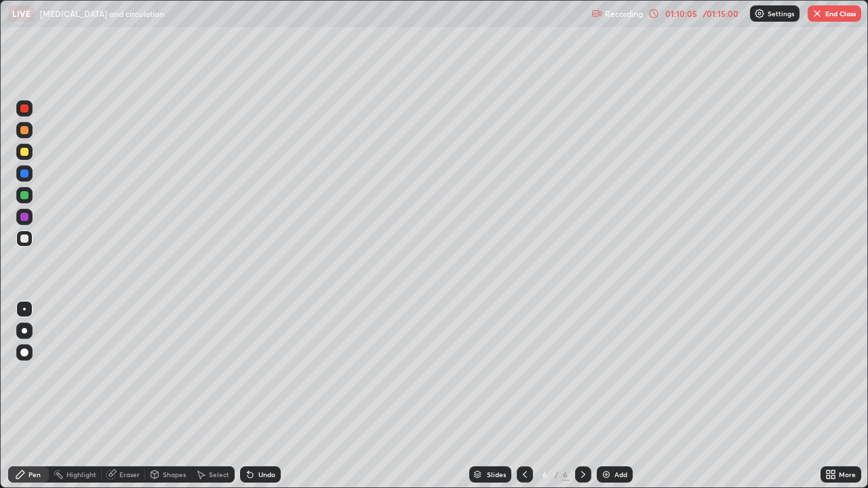
click at [26, 218] on div at bounding box center [24, 217] width 8 height 8
click at [24, 152] on div at bounding box center [24, 152] width 8 height 8
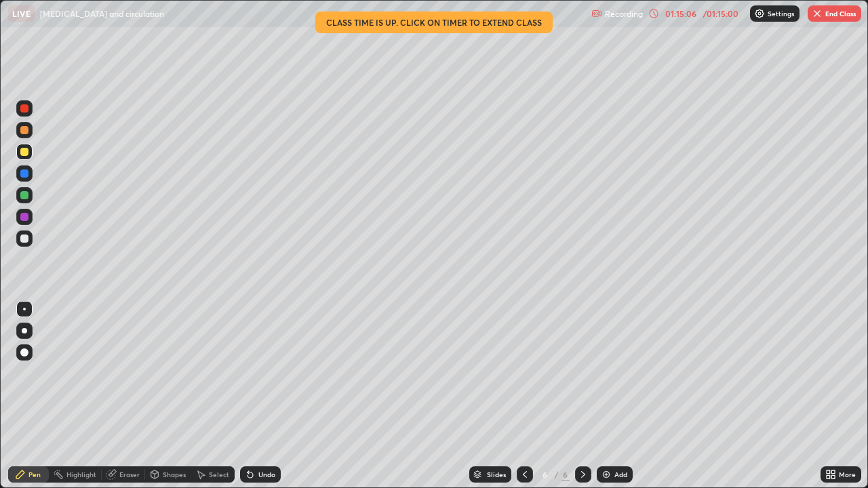
click at [815, 20] on button "End Class" at bounding box center [835, 13] width 54 height 16
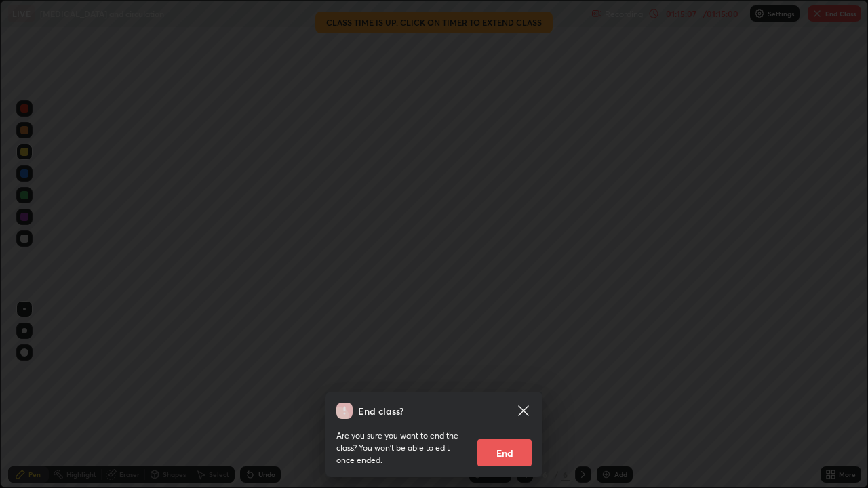
click at [518, 396] on button "End" at bounding box center [505, 453] width 54 height 27
